Goal: Check status

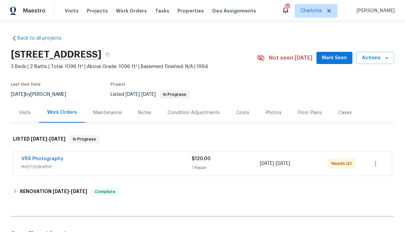
click at [87, 13] on span "Projects" at bounding box center [97, 10] width 21 height 7
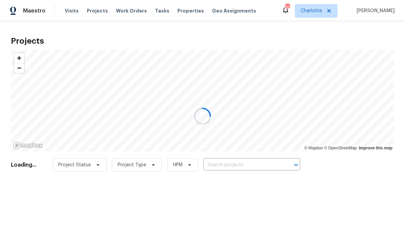
click at [275, 165] on div at bounding box center [202, 116] width 405 height 232
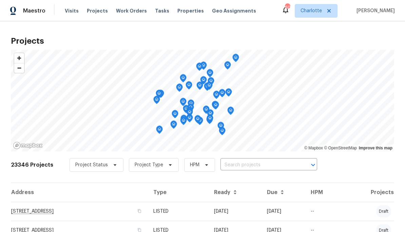
click at [272, 169] on input "text" at bounding box center [259, 165] width 78 height 11
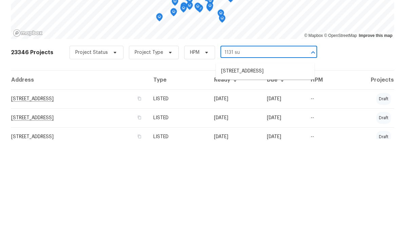
scroll to position [22, 0]
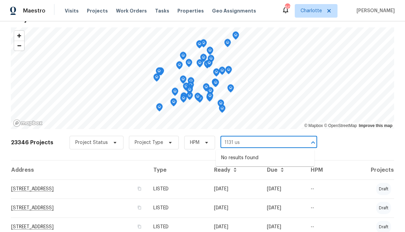
click at [260, 145] on input "1131 us" at bounding box center [259, 143] width 78 height 11
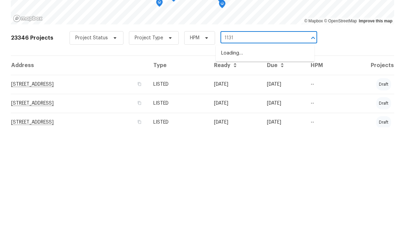
type input "1131 s"
click at [262, 153] on li "[STREET_ADDRESS]" at bounding box center [265, 159] width 99 height 12
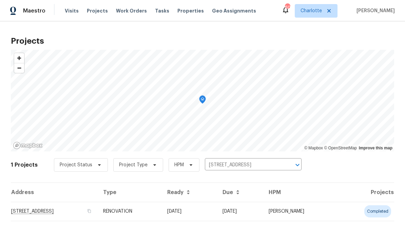
click at [98, 216] on td "[STREET_ADDRESS]" at bounding box center [54, 211] width 87 height 19
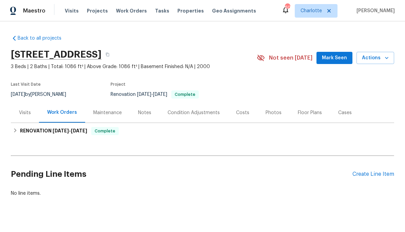
click at [247, 114] on div "Costs" at bounding box center [242, 113] width 29 height 20
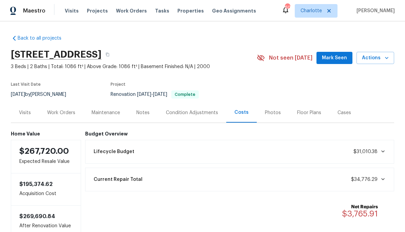
click at [56, 114] on div "Work Orders" at bounding box center [61, 112] width 28 height 7
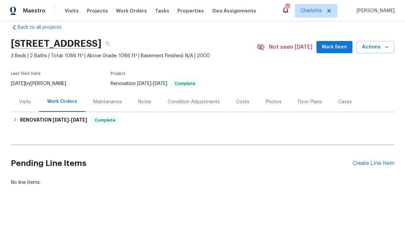
scroll to position [11, 0]
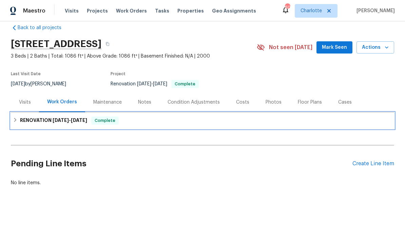
click at [25, 121] on h6 "RENOVATION [DATE] - [DATE]" at bounding box center [53, 121] width 67 height 8
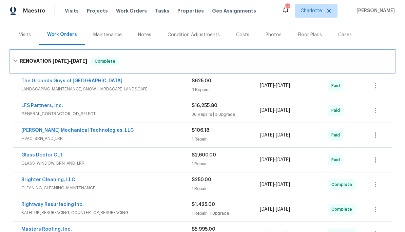
scroll to position [66, 0]
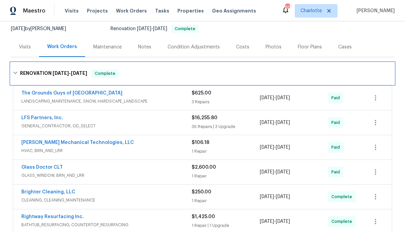
click at [156, 74] on div "RENOVATION [DATE] - [DATE] Complete" at bounding box center [202, 73] width 379 height 8
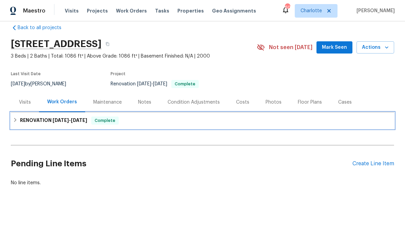
scroll to position [0, 0]
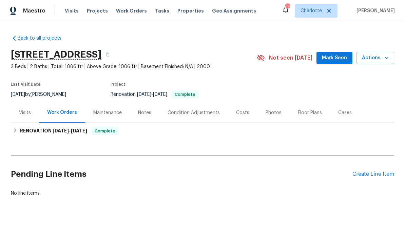
click at [145, 108] on div "Notes" at bounding box center [144, 113] width 29 height 20
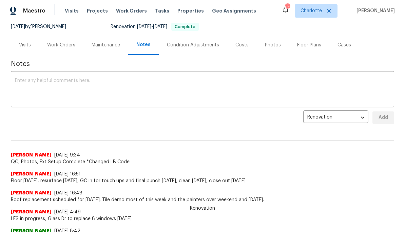
scroll to position [68, 0]
